Goal: Information Seeking & Learning: Understand process/instructions

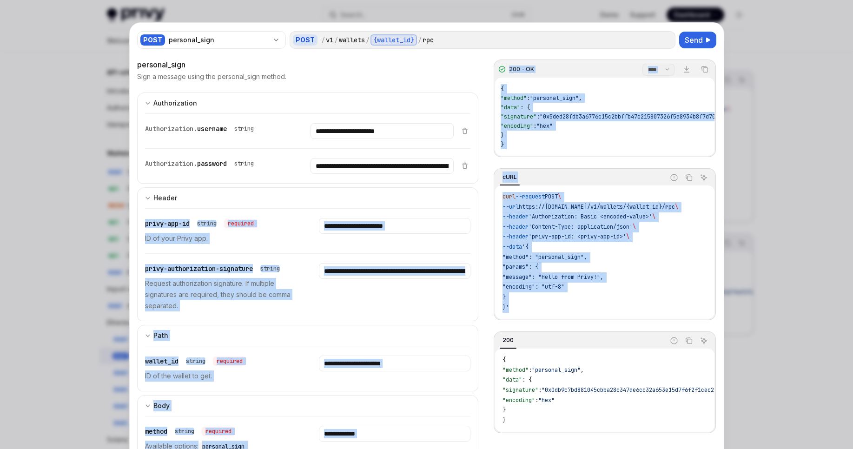
drag, startPoint x: 526, startPoint y: 313, endPoint x: 482, endPoint y: 198, distance: 123.6
click at [482, 198] on div "**********" at bounding box center [427, 342] width 580 height 566
click at [503, 220] on span "--header" at bounding box center [516, 216] width 26 height 7
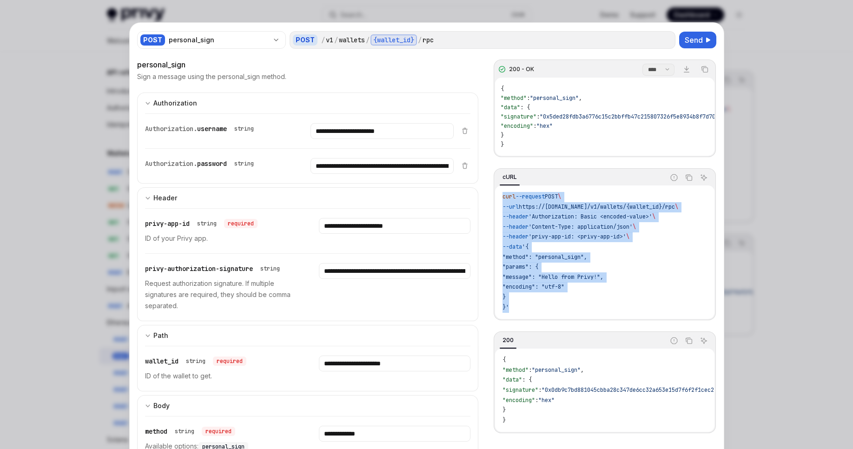
drag, startPoint x: 515, startPoint y: 316, endPoint x: 495, endPoint y: 203, distance: 114.8
click at [495, 203] on div "curl --request POST \ --url https://[DOMAIN_NAME]/v1/wallets/{wallet_id}/rpc \ …" at bounding box center [604, 252] width 219 height 133
copy code "curl --request POST \ --url https://[DOMAIN_NAME]/v1/wallets/{wallet_id}/rpc \ …"
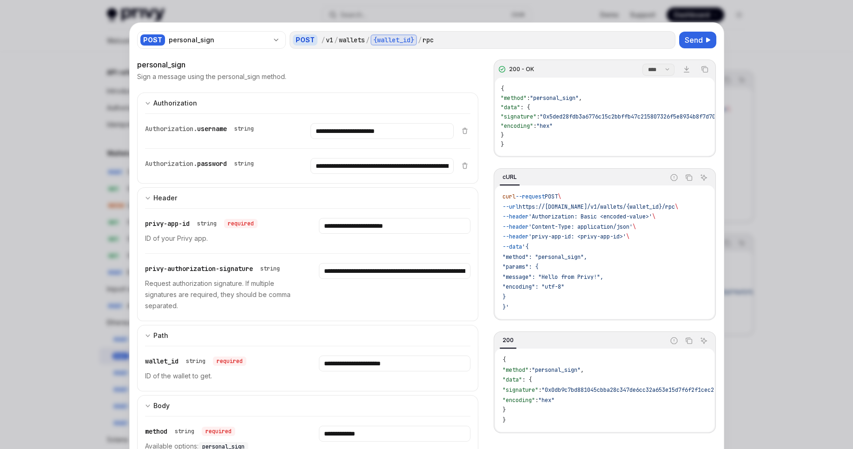
click at [694, 31] on div "POST personal_sign POST / v1 / wallets / {wallet_id} / rpc Send" at bounding box center [427, 40] width 580 height 20
click at [694, 35] on span "Send" at bounding box center [694, 39] width 18 height 11
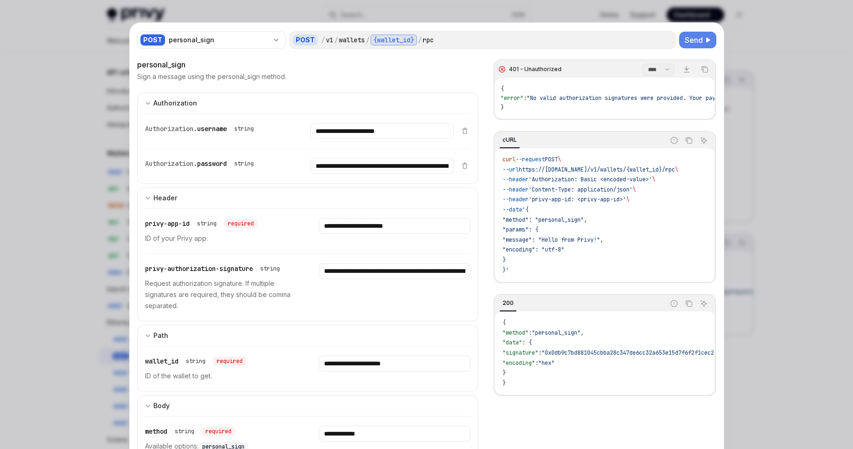
click at [690, 41] on span "Send" at bounding box center [694, 39] width 18 height 11
click at [540, 240] on span ""message": "Hello from Privy!"," at bounding box center [553, 239] width 101 height 7
click at [537, 240] on span ""message": "Hello from Privy!"," at bounding box center [553, 239] width 101 height 7
drag, startPoint x: 537, startPoint y: 240, endPoint x: 608, endPoint y: 244, distance: 71.2
click at [604, 244] on span ""message": "Hello from Privy!"," at bounding box center [553, 239] width 101 height 7
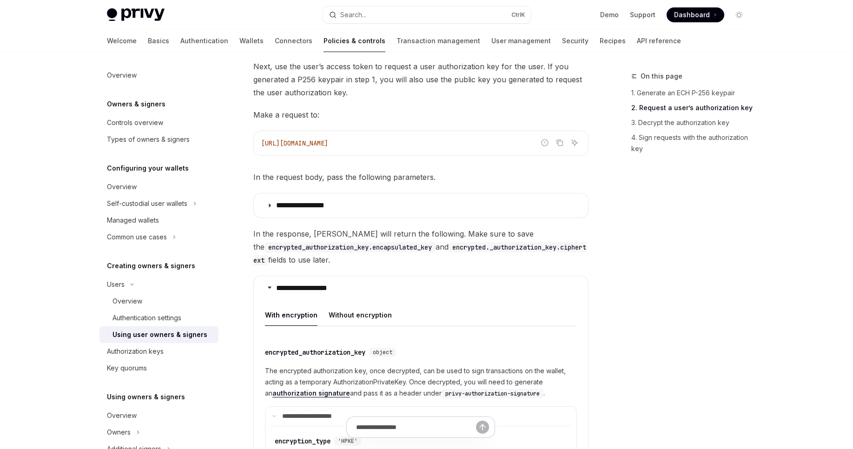
scroll to position [758, 0]
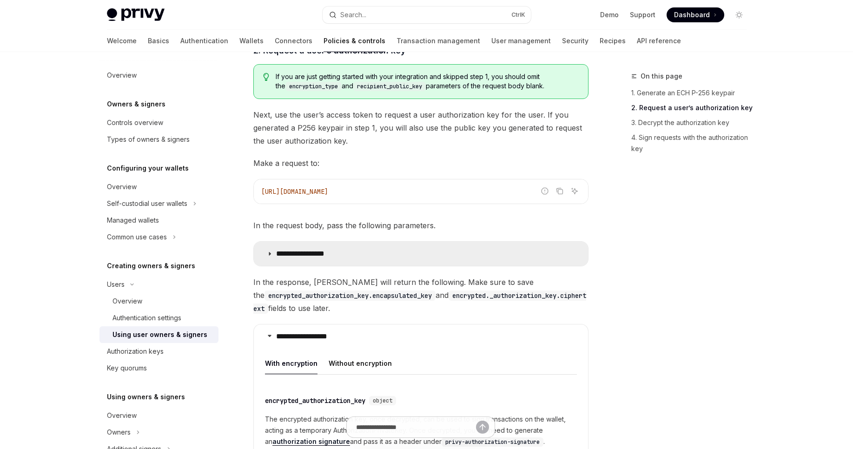
click at [349, 242] on summary "**********" at bounding box center [421, 254] width 334 height 24
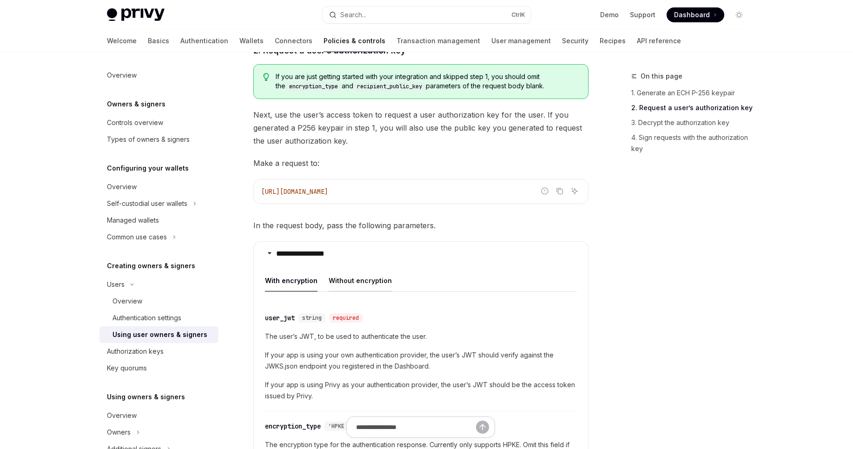
click at [363, 270] on div "Without encryption" at bounding box center [360, 281] width 63 height 22
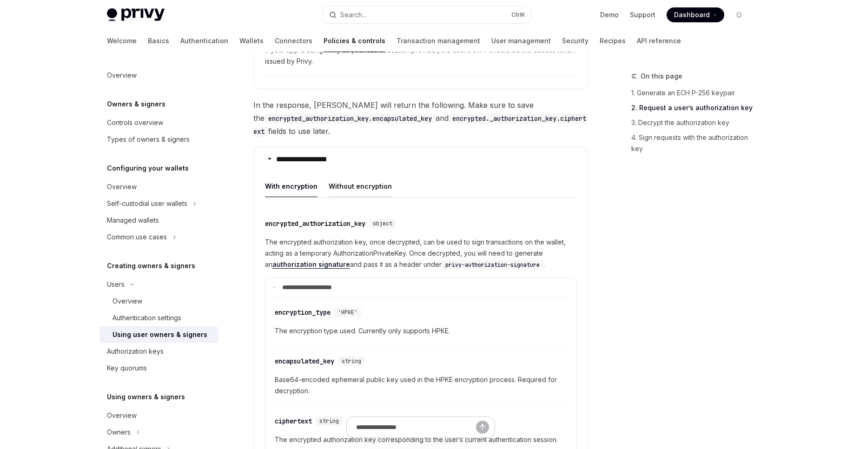
click at [366, 175] on div "Without encryption" at bounding box center [360, 186] width 63 height 22
type textarea "*"
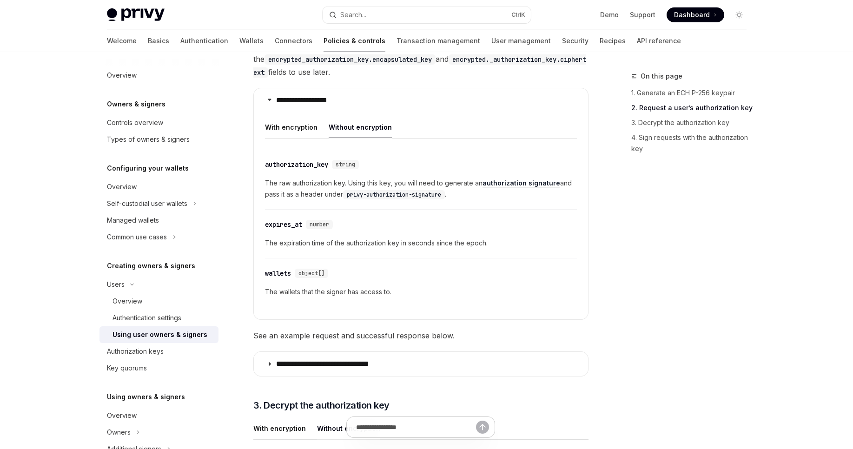
scroll to position [1260, 0]
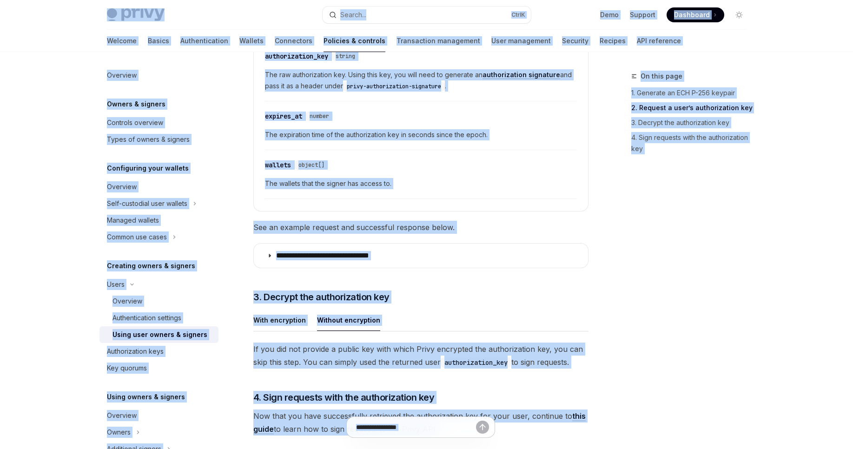
copy div "Privy Docs home page Search... Ctrl K Demo Support Dashboard Dashboard Search..…"
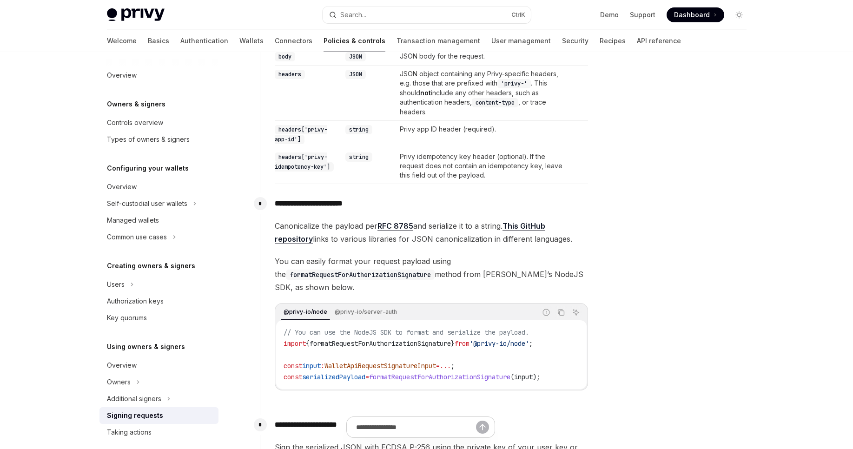
scroll to position [468, 0]
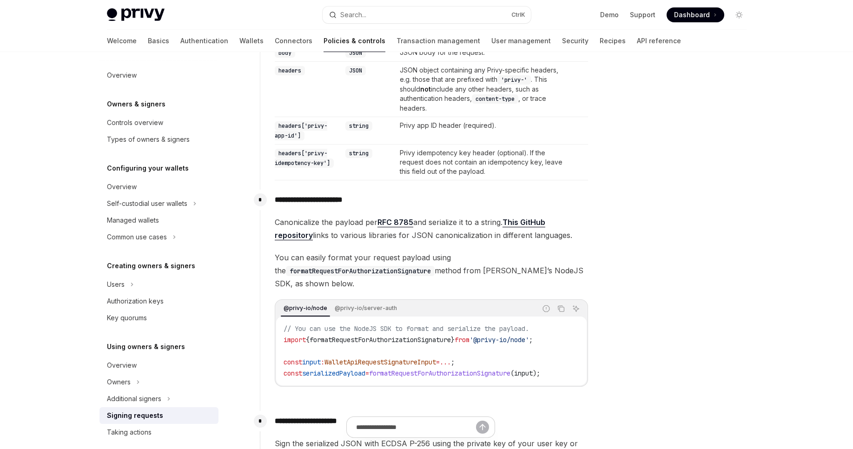
drag, startPoint x: 427, startPoint y: 384, endPoint x: 408, endPoint y: 379, distance: 19.6
click at [411, 381] on div "// You can use the NodeJS SDK to format and serialize the payload. import { for…" at bounding box center [431, 351] width 311 height 69
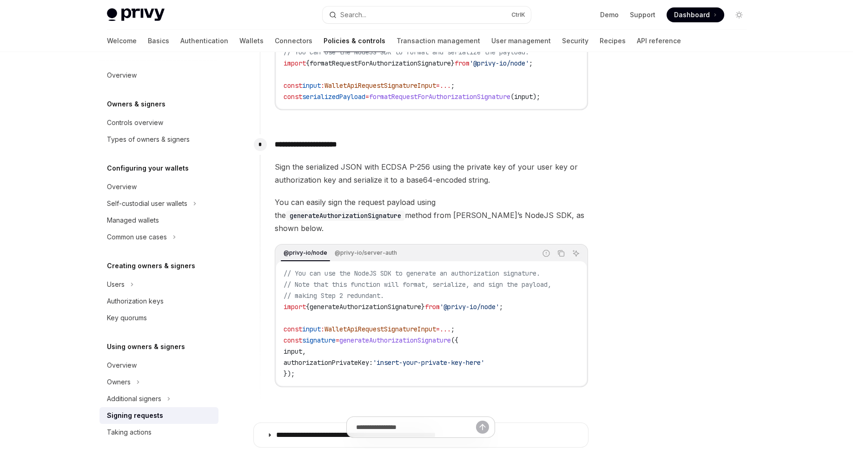
scroll to position [747, 0]
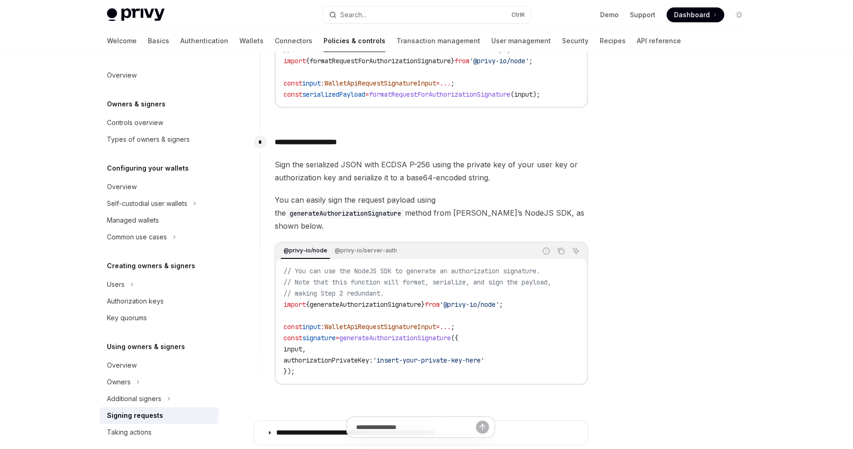
click at [414, 334] on span "generateAuthorizationSignature" at bounding box center [396, 338] width 112 height 8
click at [348, 356] on span "authorizationPrivateKey:" at bounding box center [328, 360] width 89 height 8
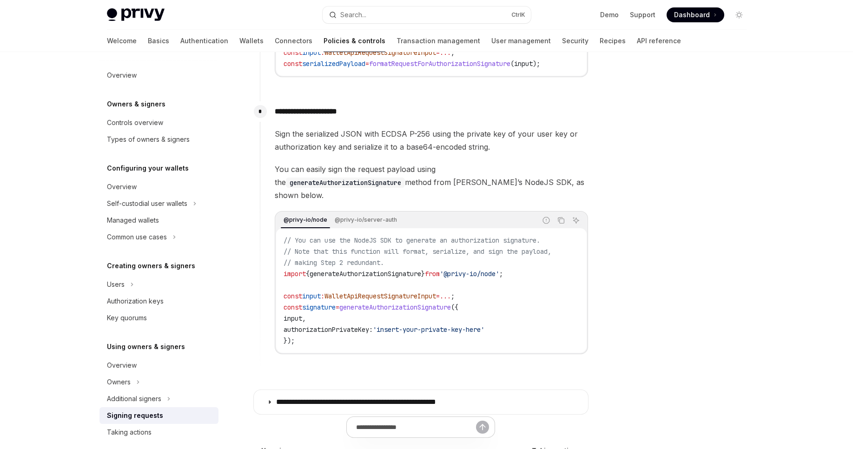
scroll to position [803, 0]
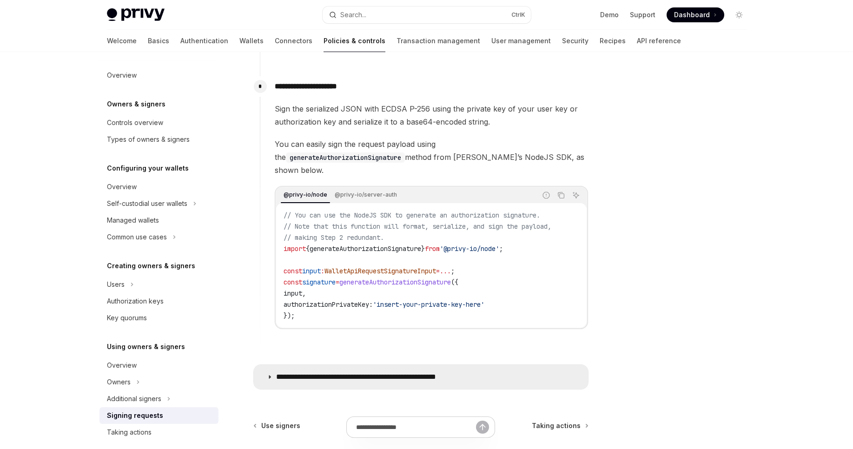
click at [393, 365] on summary "**********" at bounding box center [421, 377] width 334 height 24
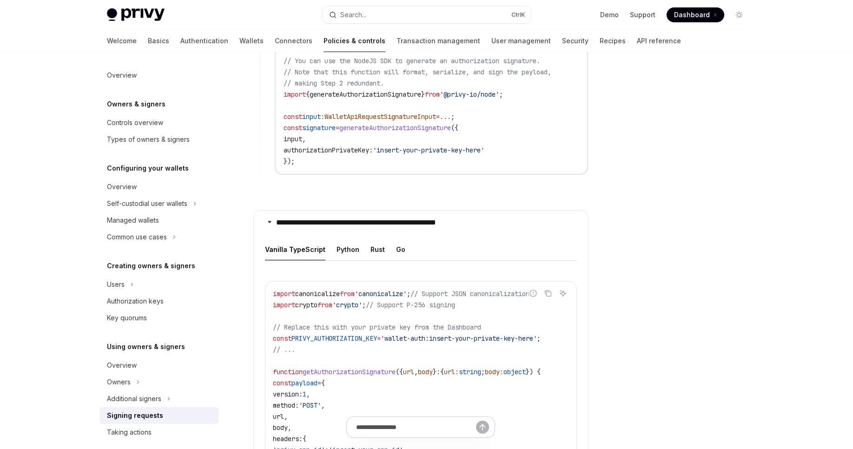
scroll to position [1026, 0]
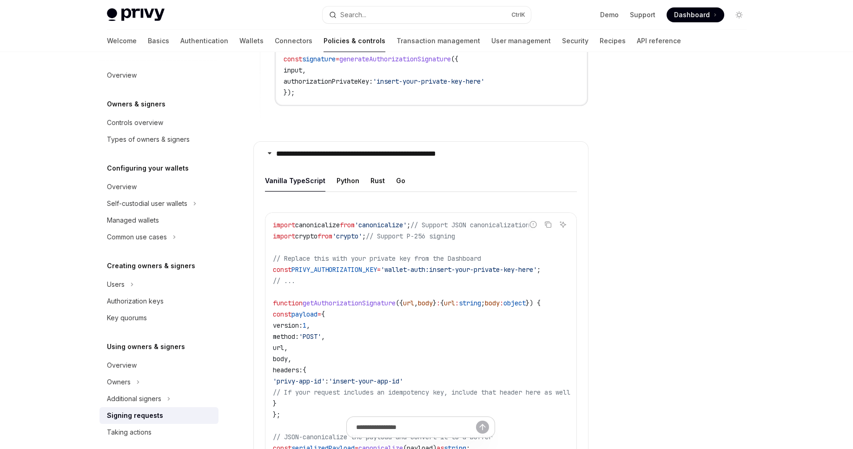
click at [391, 177] on ul "Vanilla TypeScript Python Rust Go" at bounding box center [421, 181] width 312 height 22
click at [396, 176] on div "Go" at bounding box center [400, 181] width 9 height 22
type textarea "*"
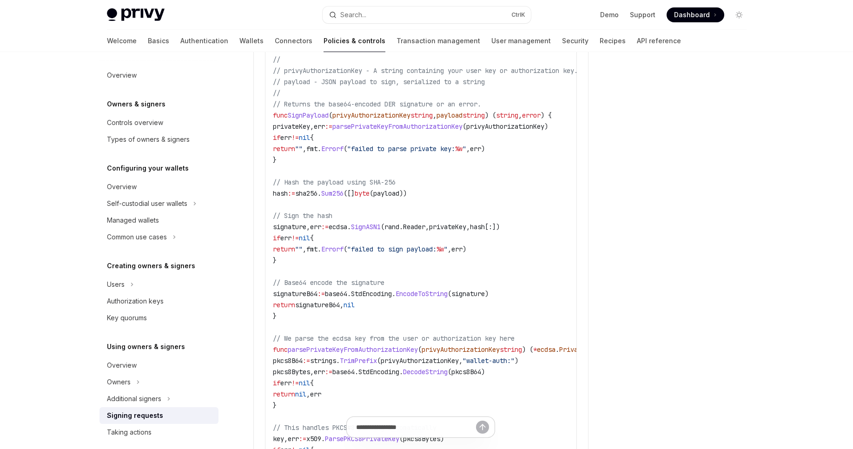
scroll to position [1361, 0]
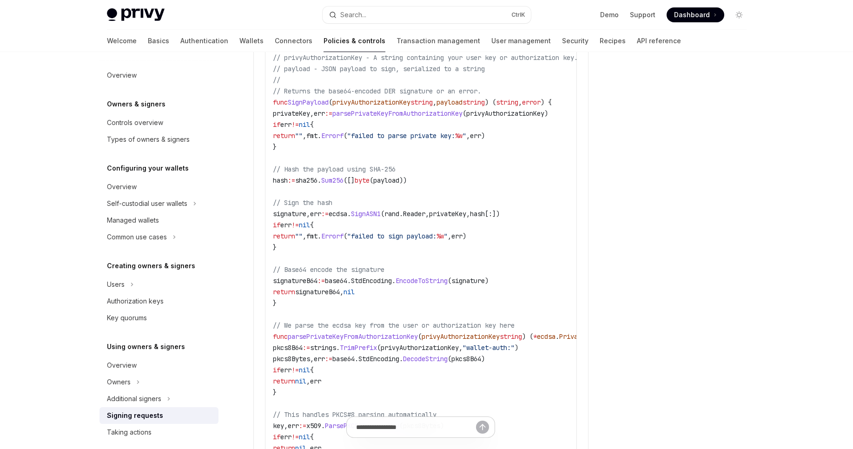
click at [381, 210] on span "SignASN1" at bounding box center [366, 214] width 30 height 8
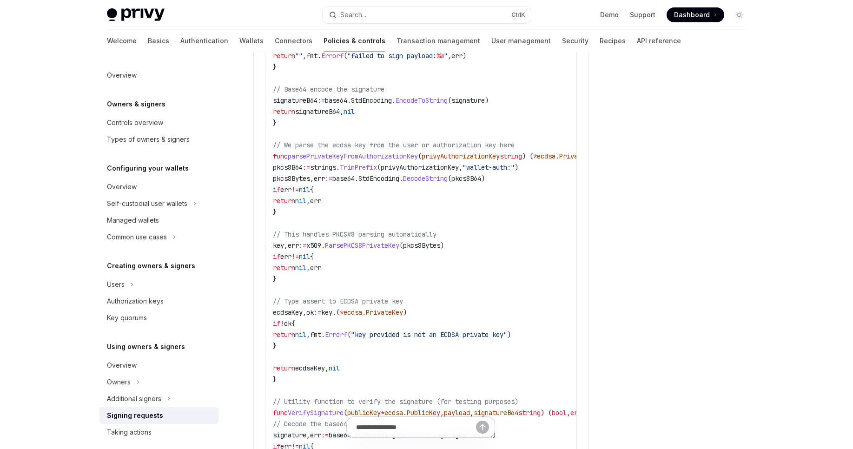
scroll to position [1528, 0]
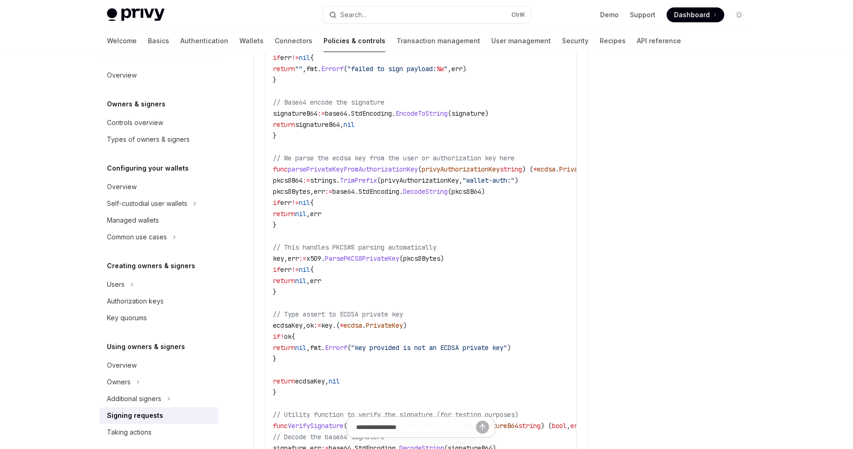
click at [393, 166] on span "parsePrivateKeyFromAuthorizationKey" at bounding box center [353, 169] width 130 height 8
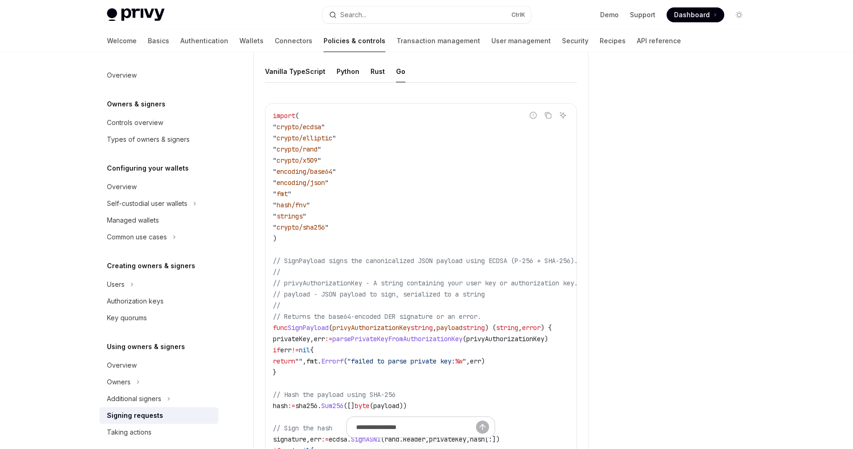
scroll to position [1082, 0]
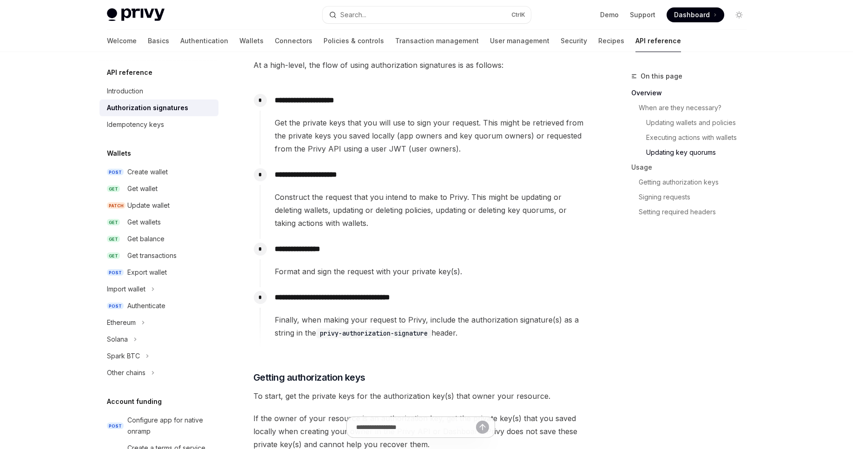
scroll to position [1116, 0]
